Goal: Task Accomplishment & Management: Use online tool/utility

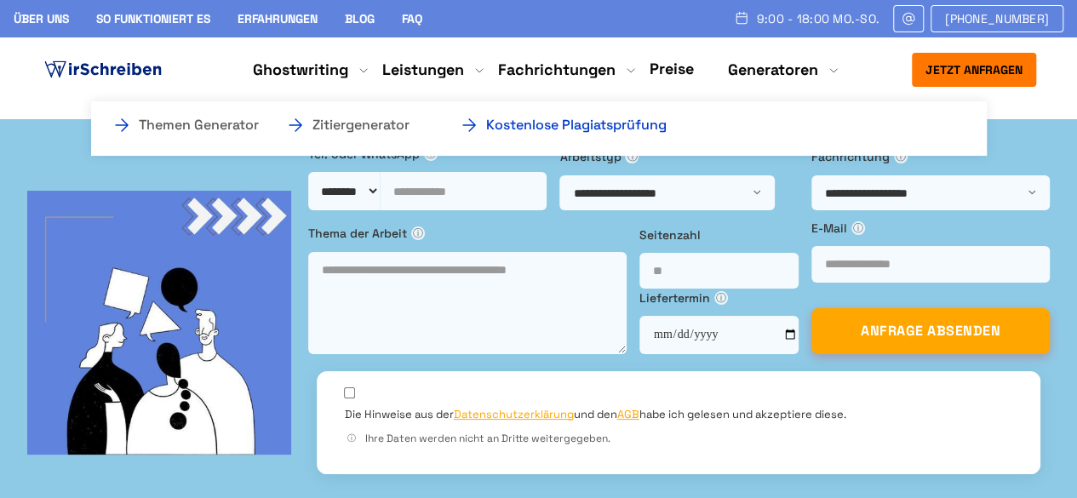
click at [629, 125] on link "Kostenlose Plagiatsprüfung" at bounding box center [544, 125] width 170 height 20
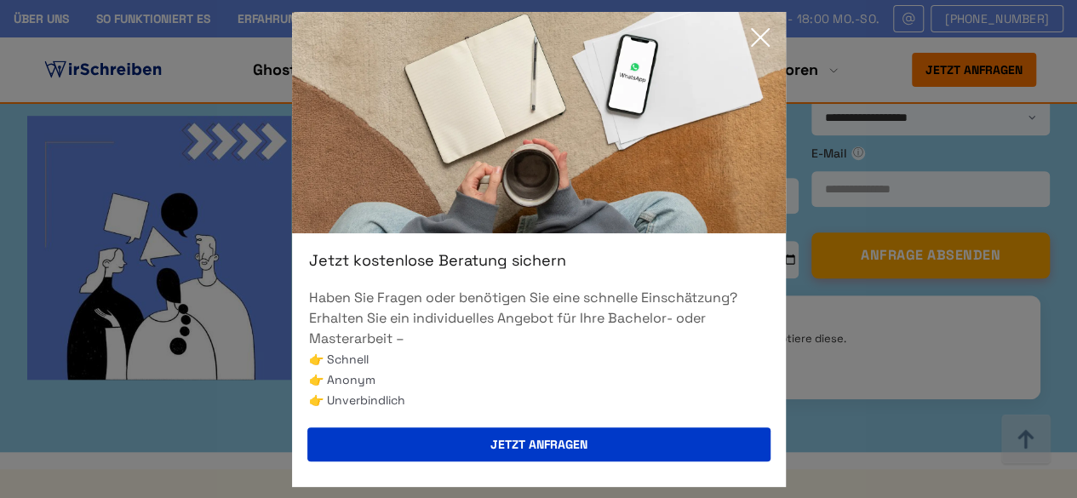
scroll to position [510, 0]
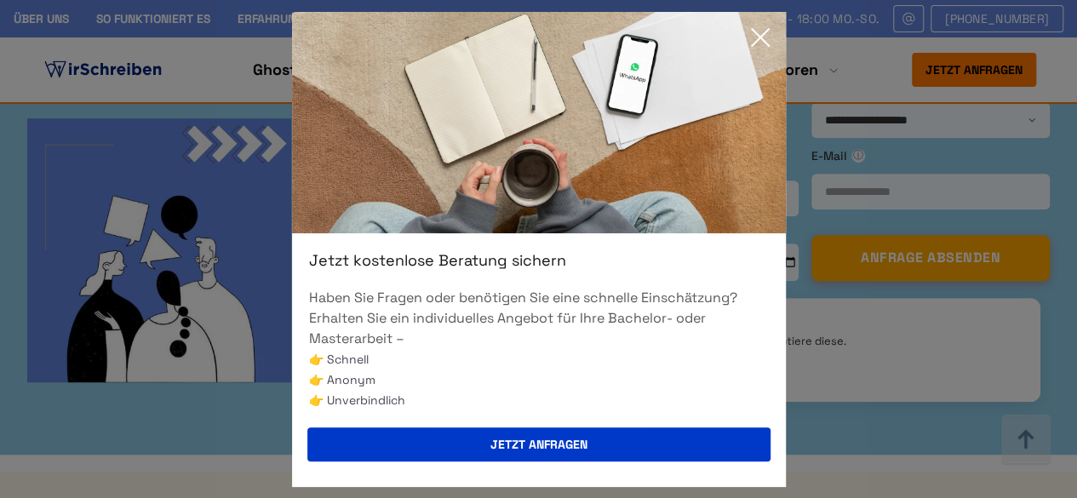
click at [756, 40] on icon at bounding box center [760, 37] width 17 height 17
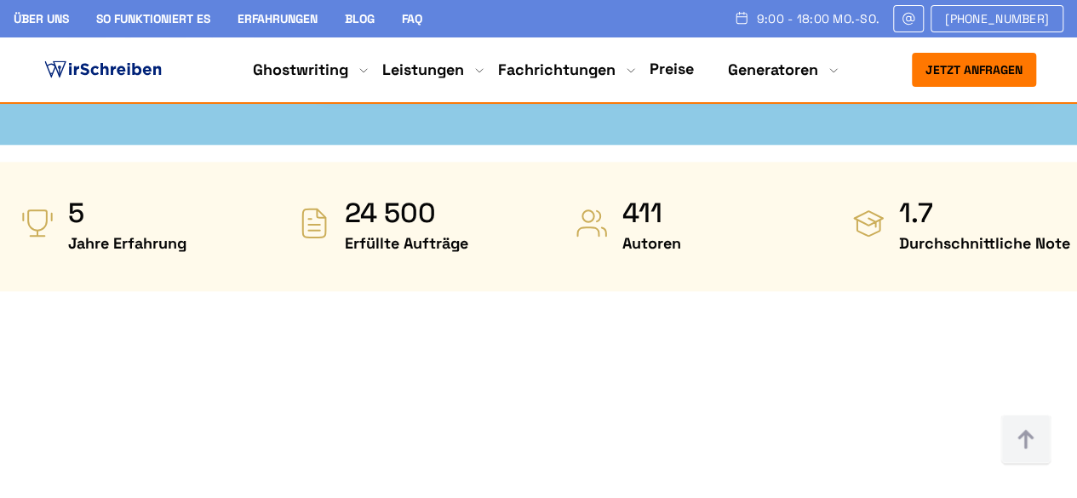
scroll to position [993, 0]
